Goal: Information Seeking & Learning: Learn about a topic

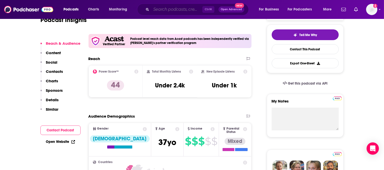
click at [176, 8] on input "Search podcasts, credits, & more..." at bounding box center [176, 9] width 51 height 8
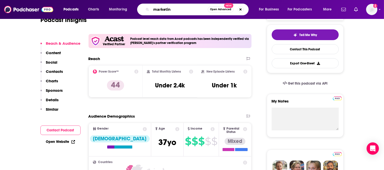
type input "marketing"
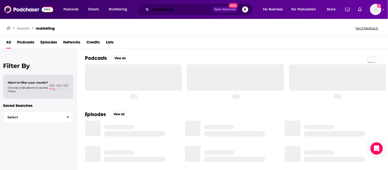
click at [176, 8] on input "marketing" at bounding box center [181, 9] width 61 height 8
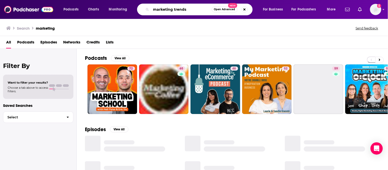
type input "marketing trends"
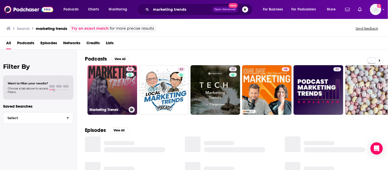
click at [120, 87] on link "58 Marketing Trends" at bounding box center [113, 90] width 50 height 50
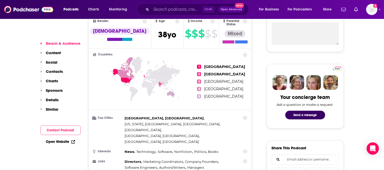
scroll to position [199, 0]
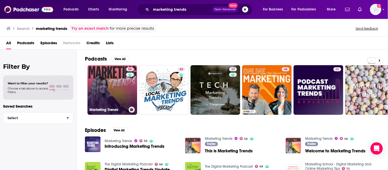
click at [108, 110] on h3 "Marketing Trends" at bounding box center [108, 110] width 37 height 4
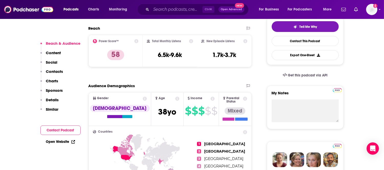
scroll to position [114, 0]
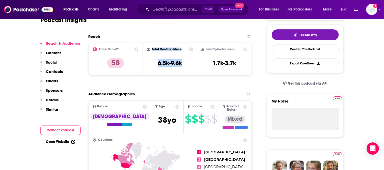
drag, startPoint x: 183, startPoint y: 64, endPoint x: 152, endPoint y: 48, distance: 35.8
click at [152, 48] on div "Total Monthly Listens 6.5k-9.6k" at bounding box center [170, 59] width 46 height 24
copy div "Total Monthly Listens 6.5k-9.6k"
